Goal: Check status: Check status

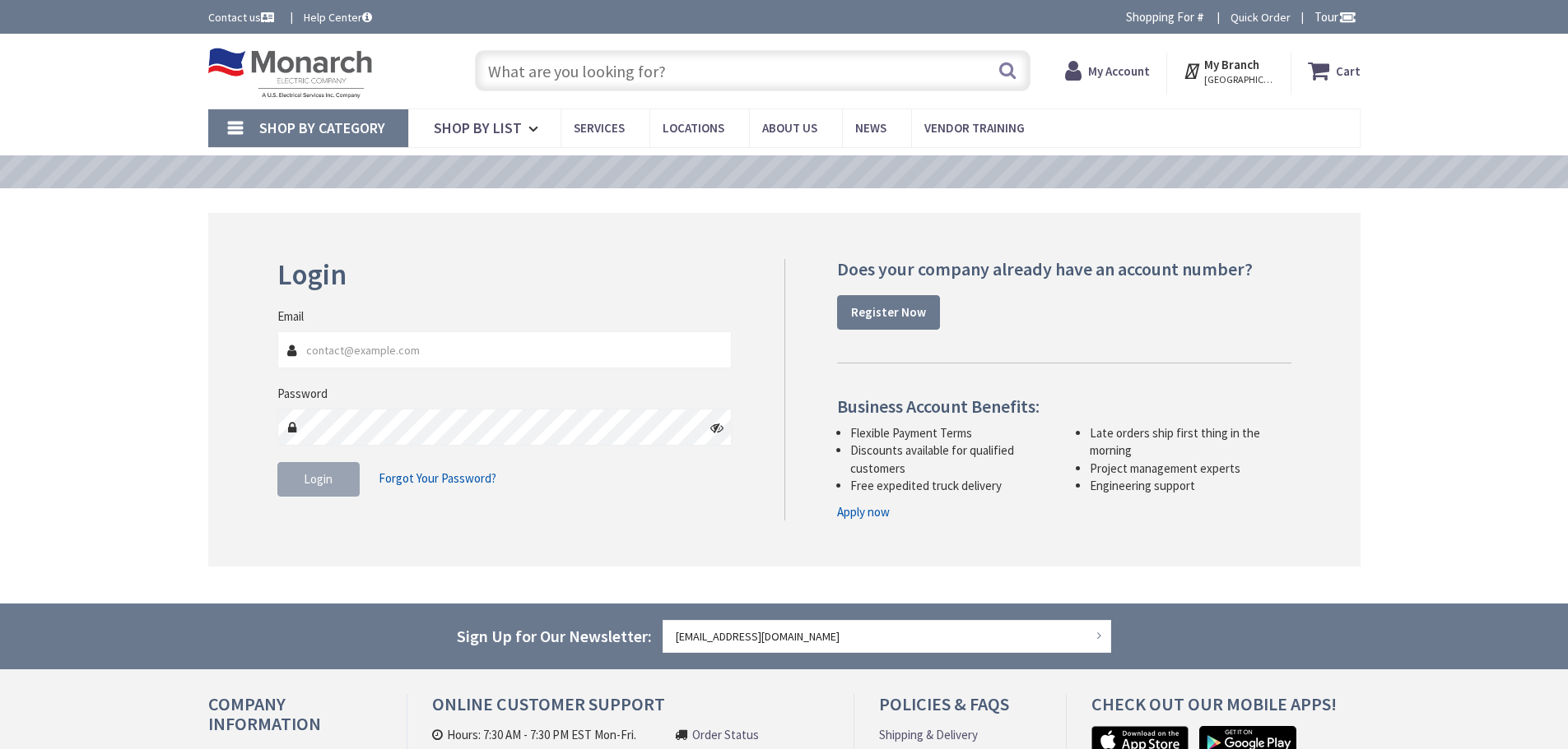
type input "[STREET_ADDRESS]"
type input "[EMAIL_ADDRESS][DOMAIN_NAME]"
click at [335, 488] on button "Login" at bounding box center [318, 480] width 82 height 34
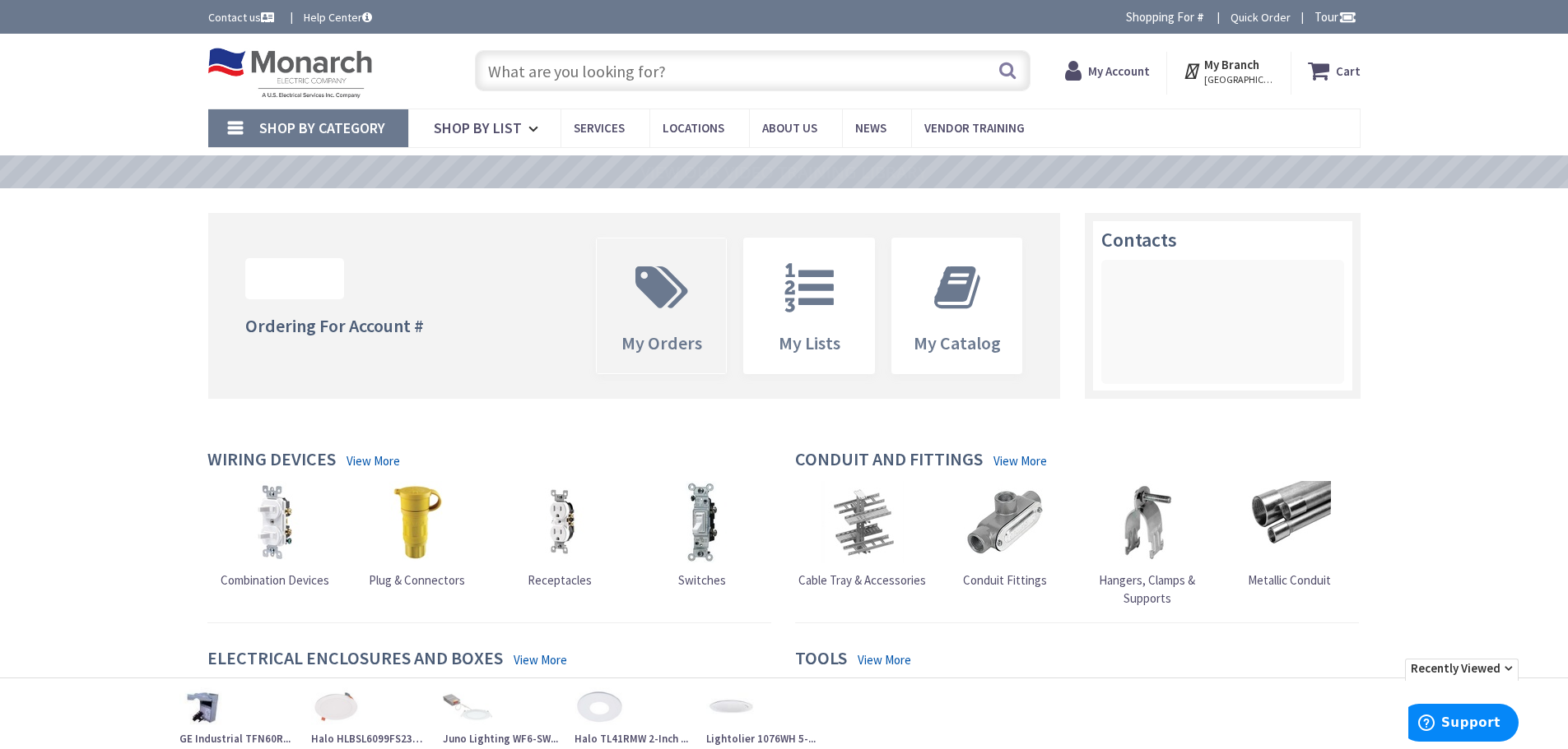
click at [650, 324] on span at bounding box center [661, 287] width 105 height 74
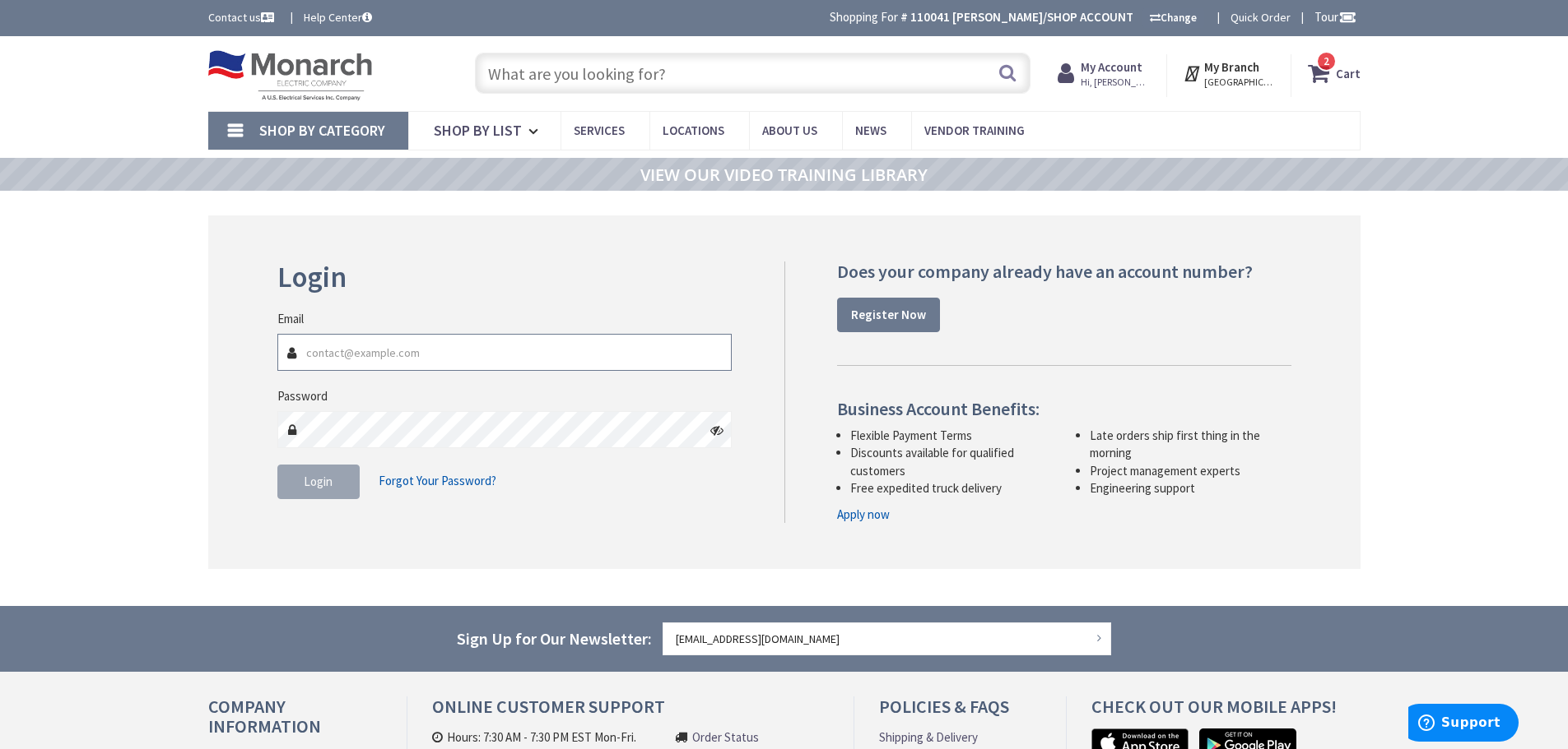
click at [374, 364] on input "Email" at bounding box center [504, 352] width 455 height 37
type input "[EMAIL_ADDRESS][DOMAIN_NAME]"
click at [329, 492] on button "Login" at bounding box center [318, 482] width 82 height 34
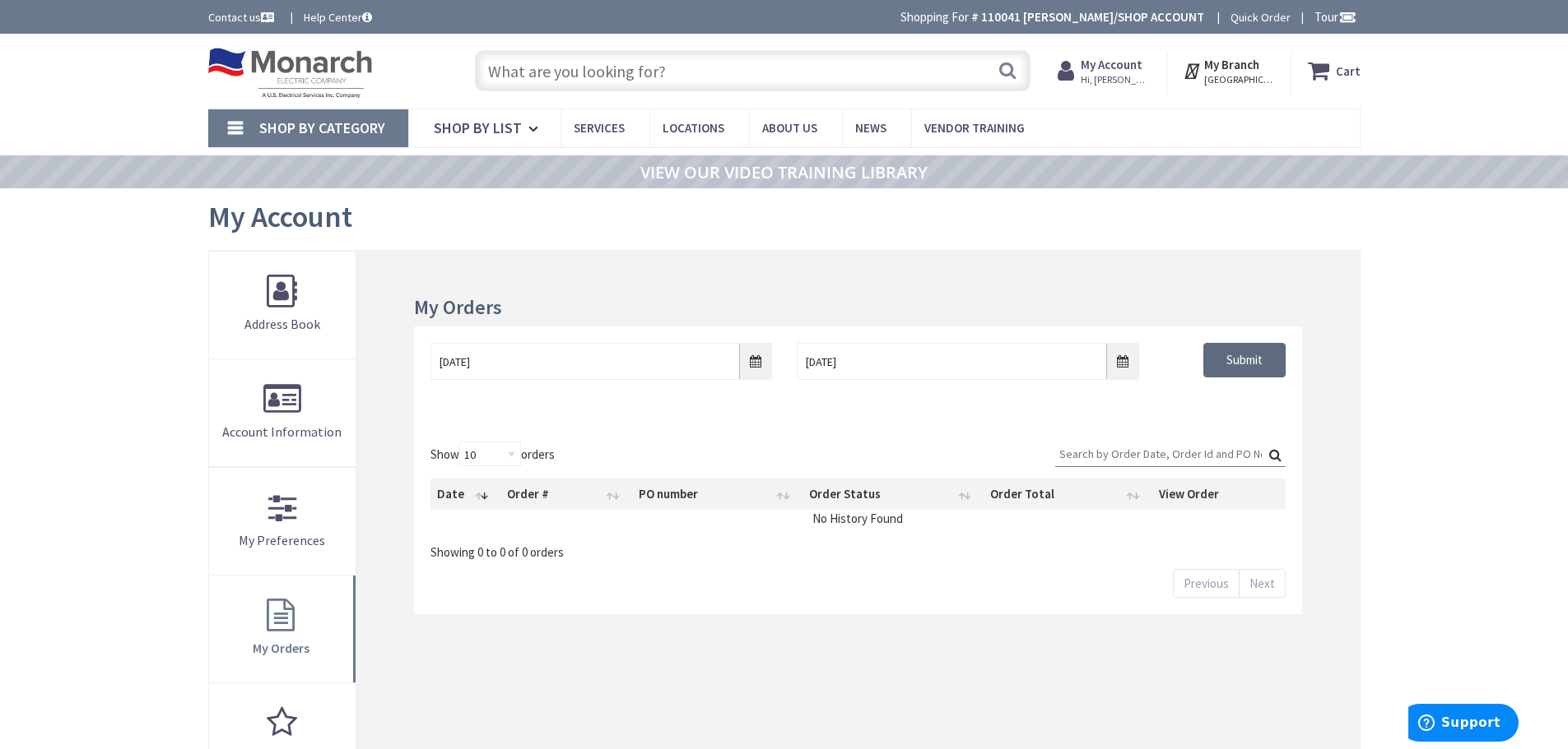
click at [1250, 372] on input "Submit" at bounding box center [1244, 360] width 82 height 34
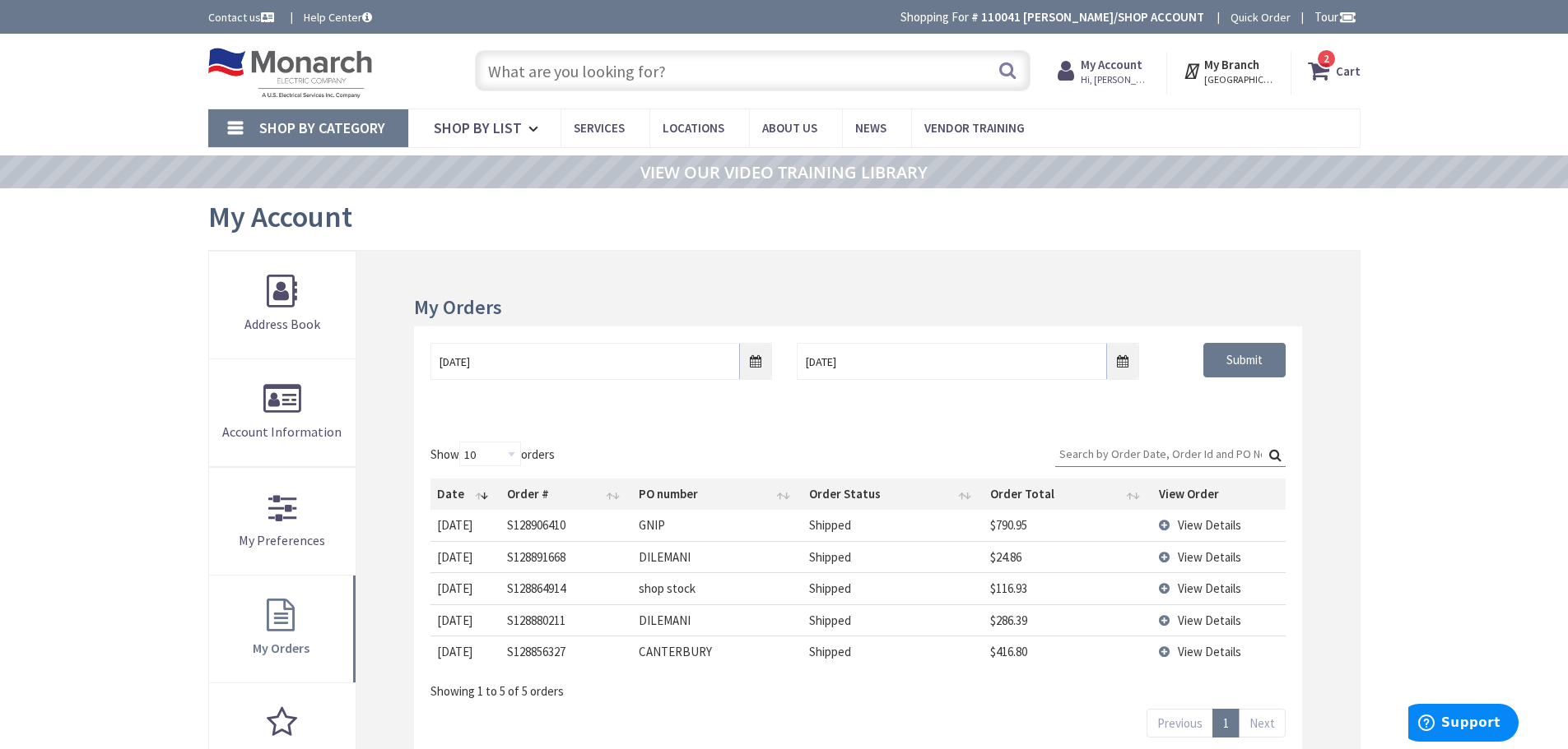
click at [1186, 526] on span "View Details" at bounding box center [1210, 525] width 63 height 15
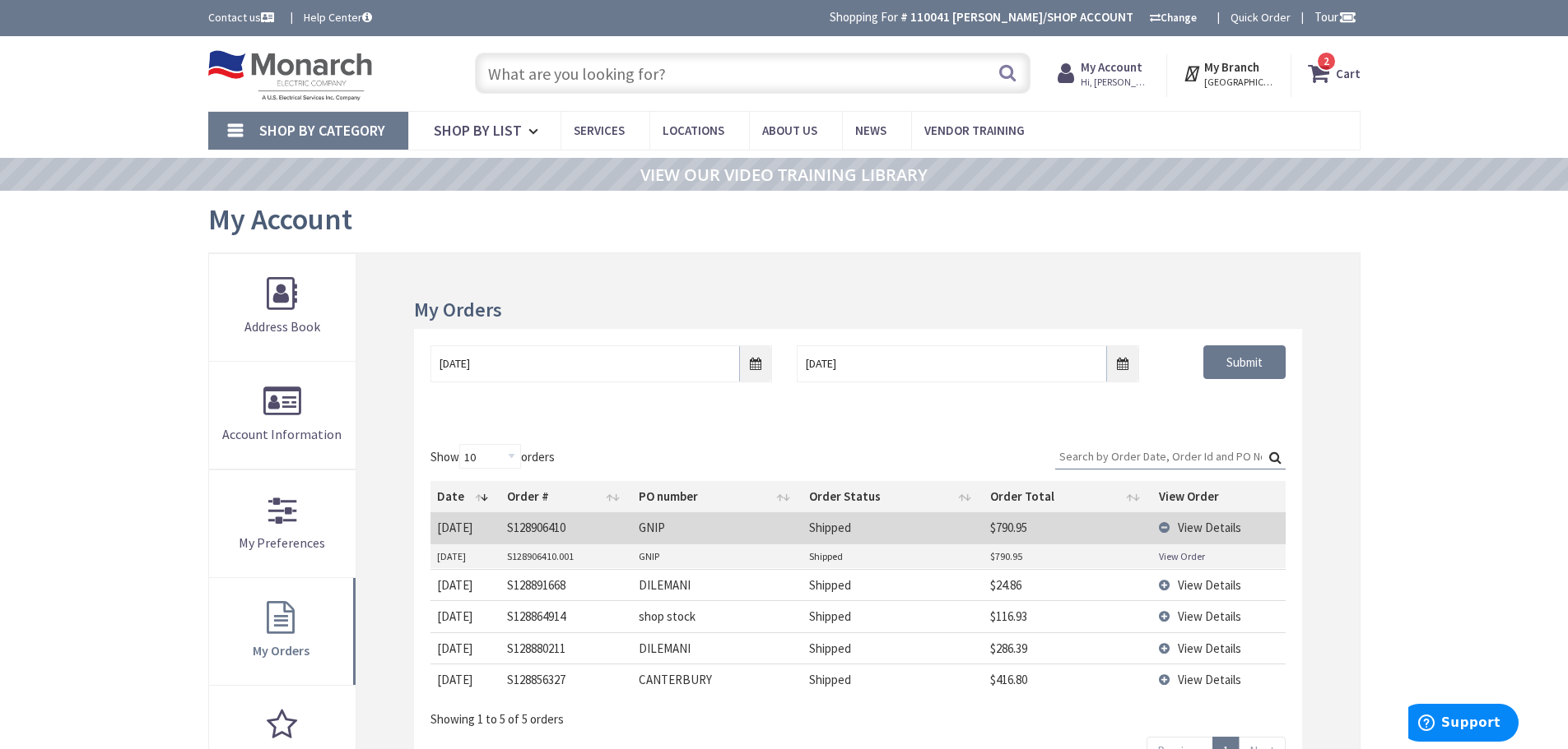
click at [1176, 556] on link "View Order" at bounding box center [1182, 556] width 46 height 14
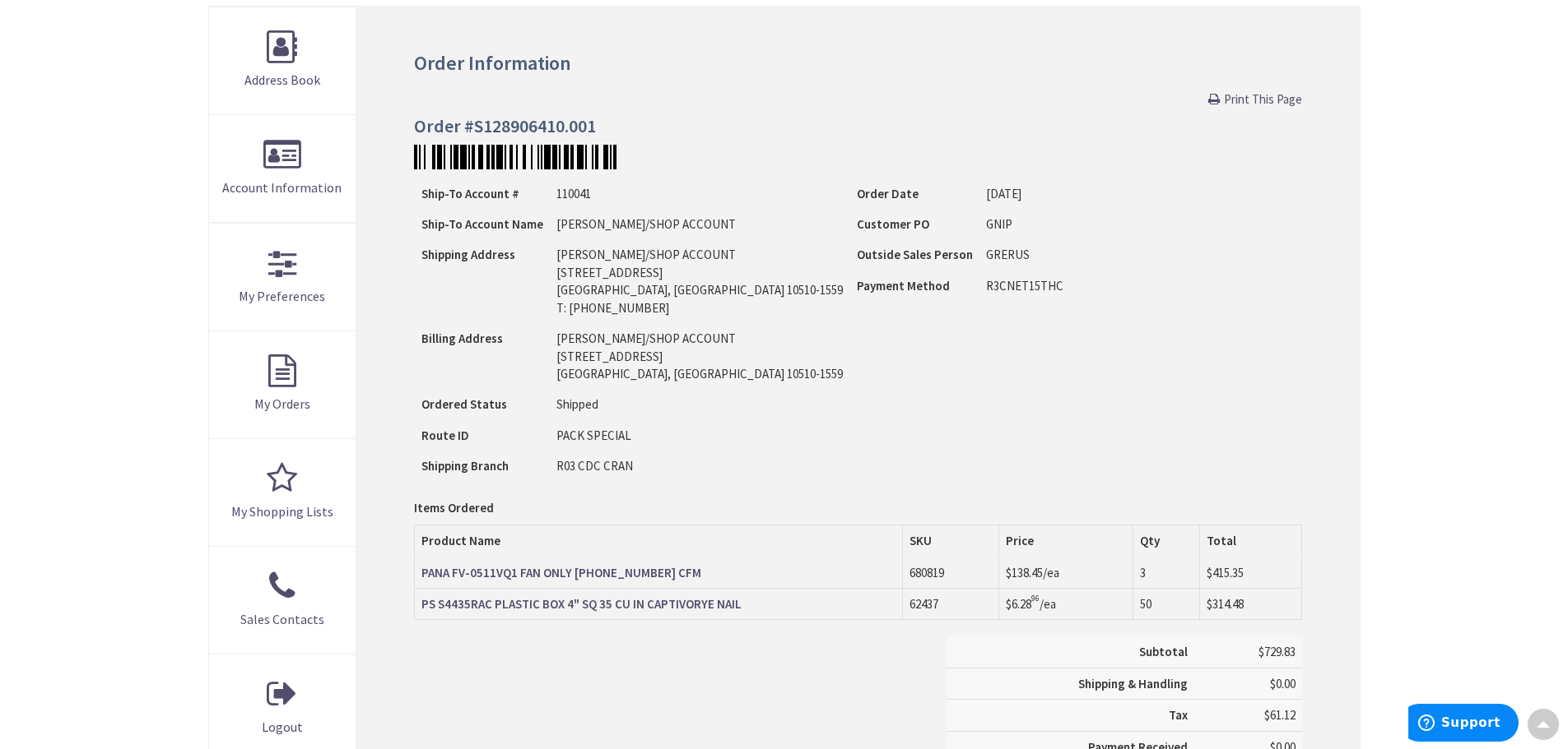
scroll to position [249, 0]
